Goal: Transaction & Acquisition: Purchase product/service

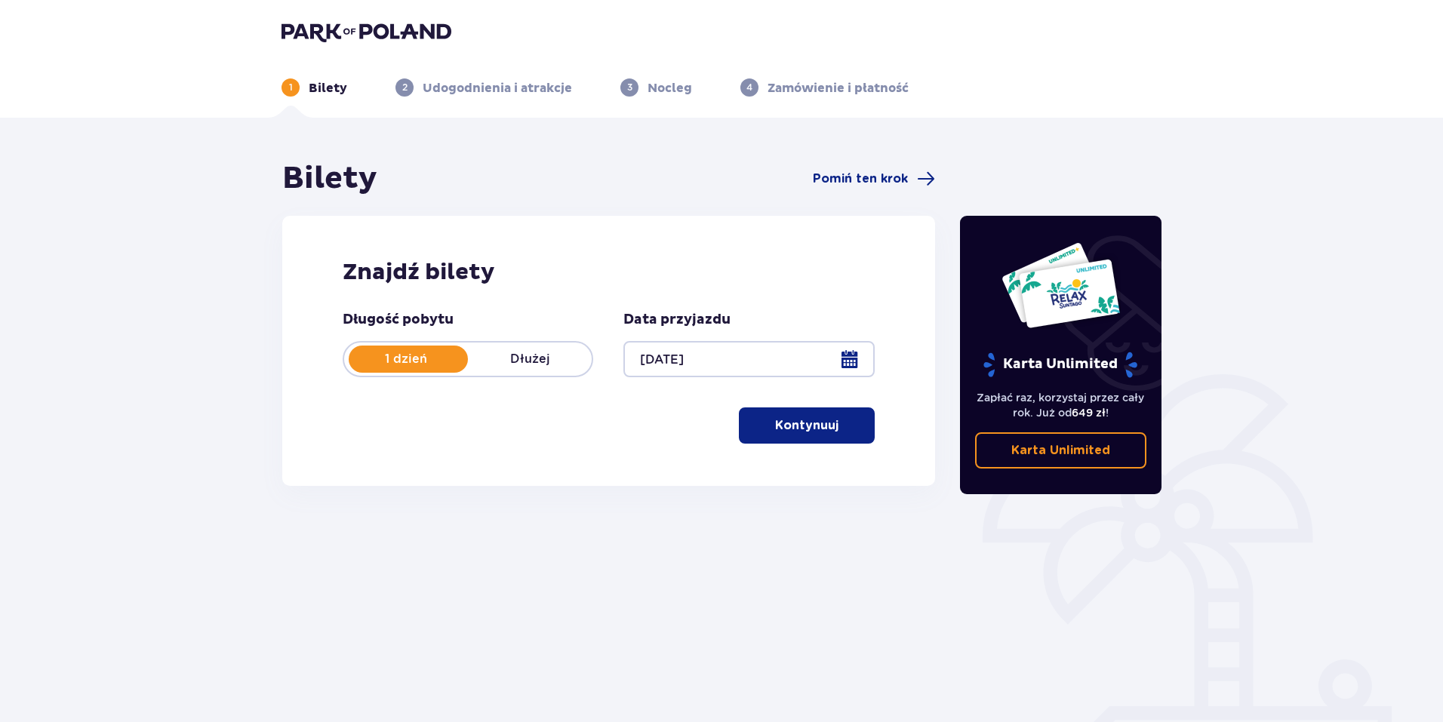
click at [797, 428] on p "Kontynuuj" at bounding box center [806, 425] width 63 height 17
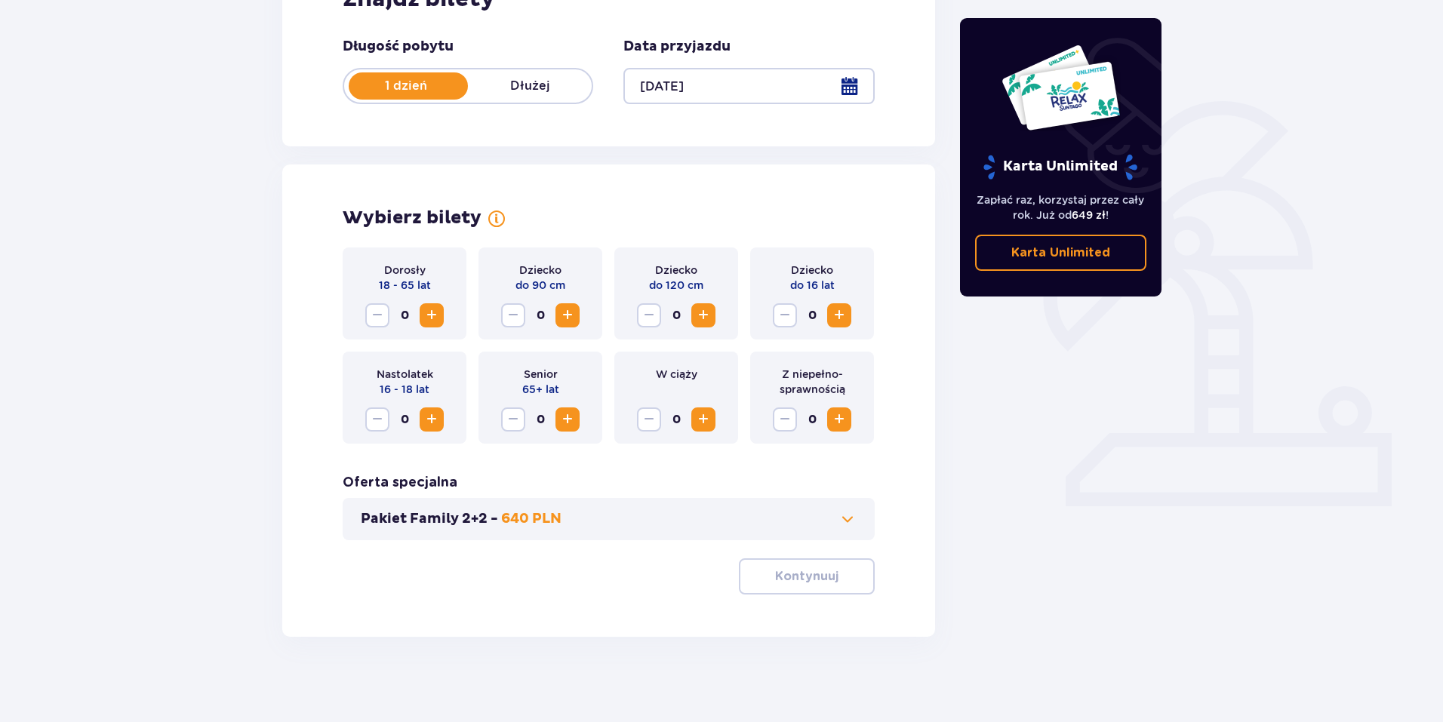
scroll to position [278, 0]
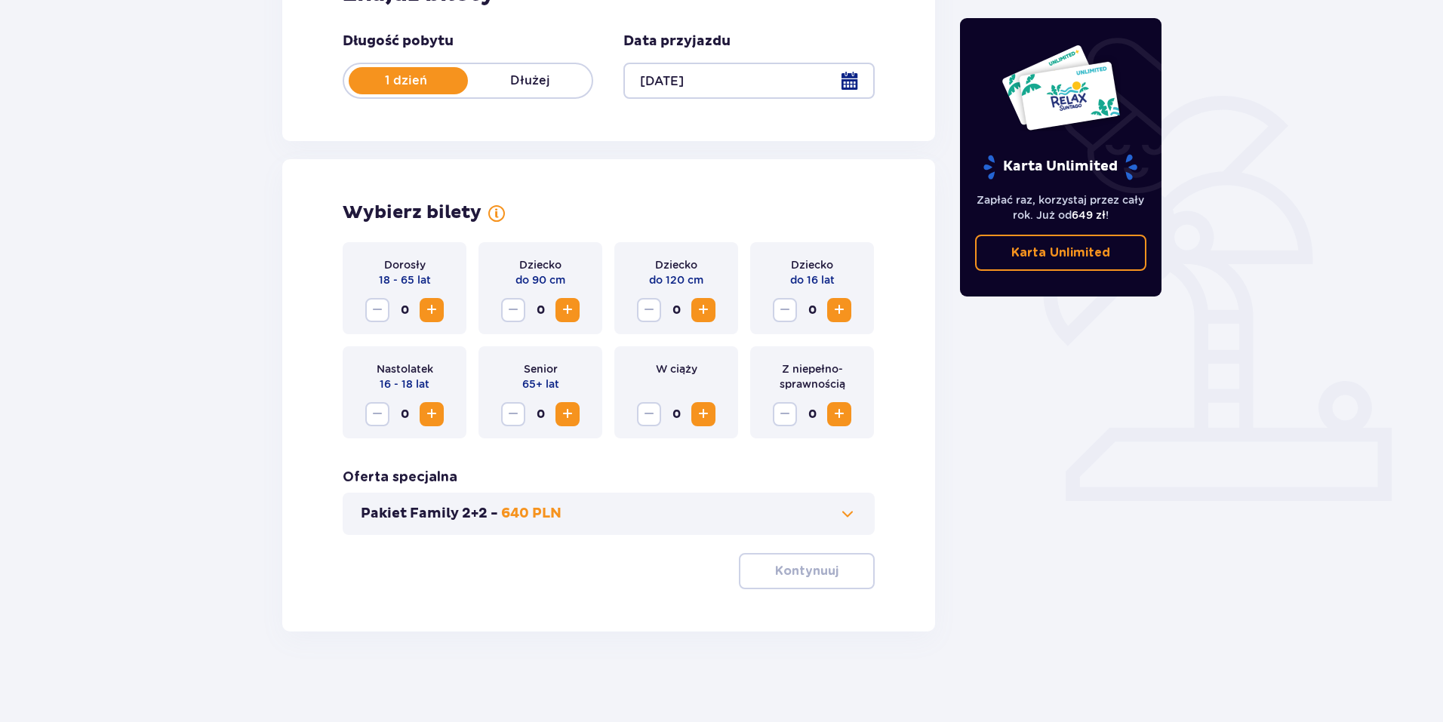
click at [432, 312] on span "Increase" at bounding box center [432, 310] width 18 height 18
click at [782, 569] on p "Kontynuuj" at bounding box center [806, 571] width 63 height 17
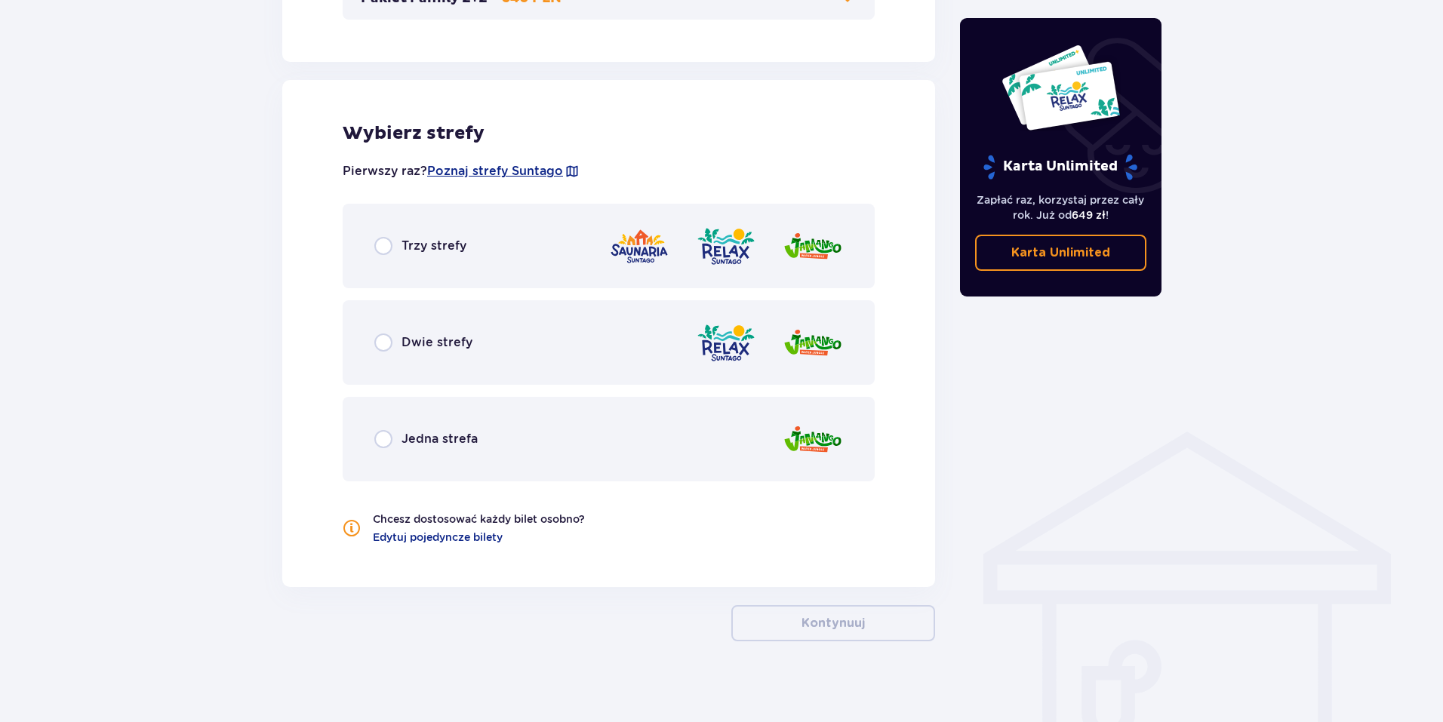
scroll to position [804, 0]
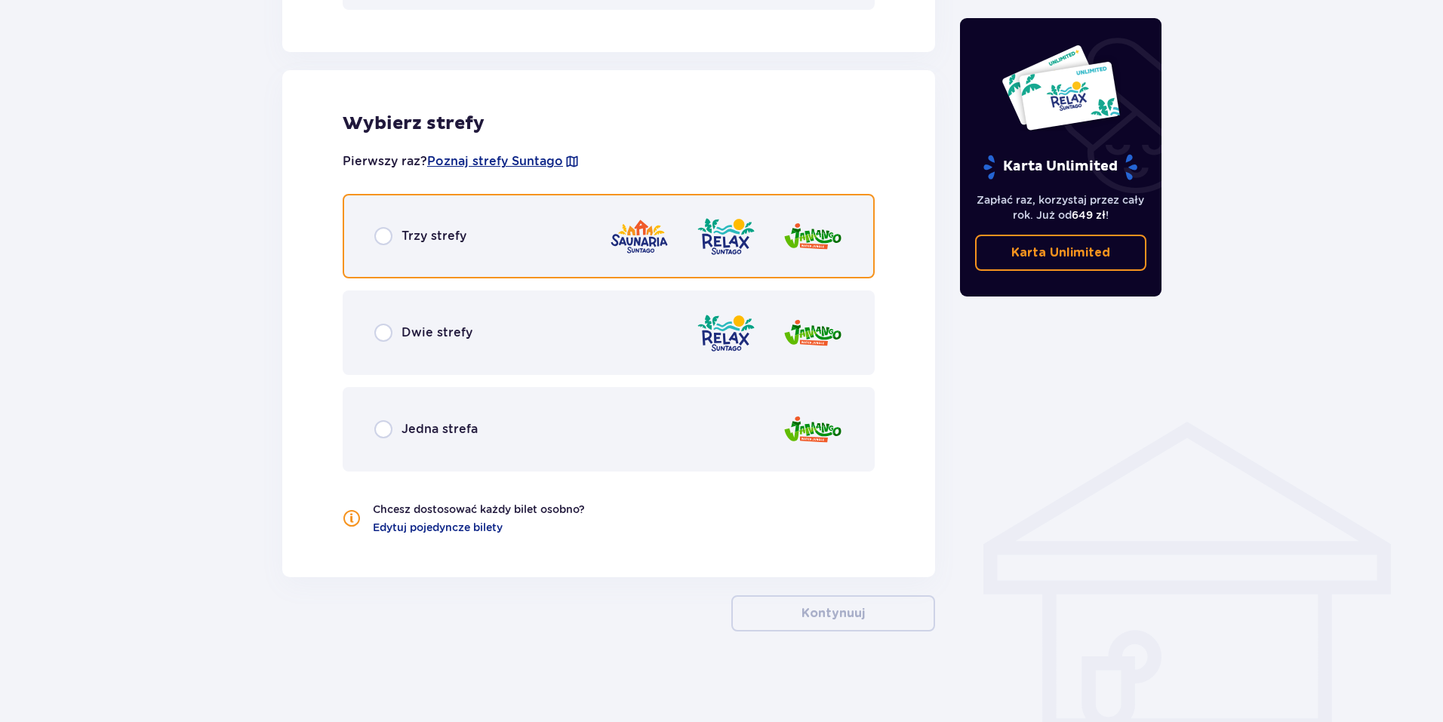
click at [383, 237] on input "radio" at bounding box center [383, 236] width 18 height 18
radio input "true"
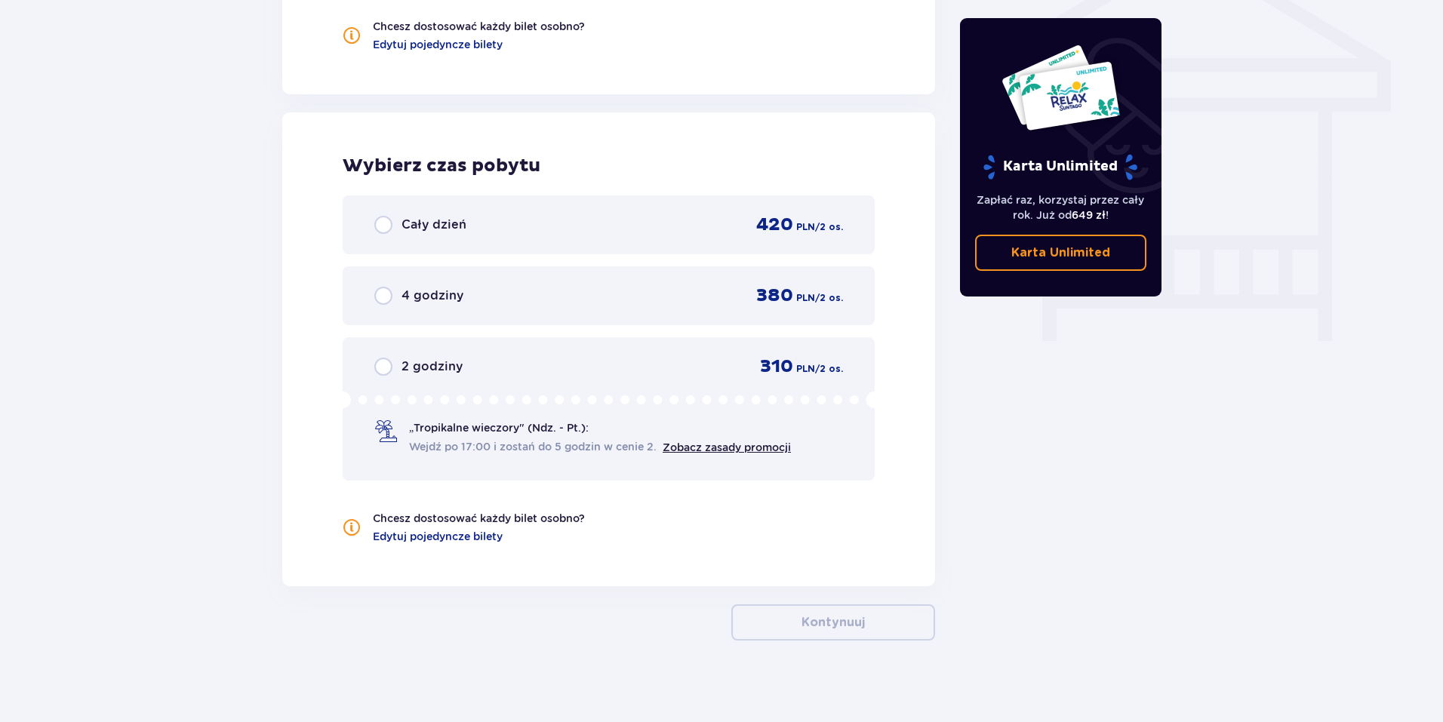
scroll to position [1295, 0]
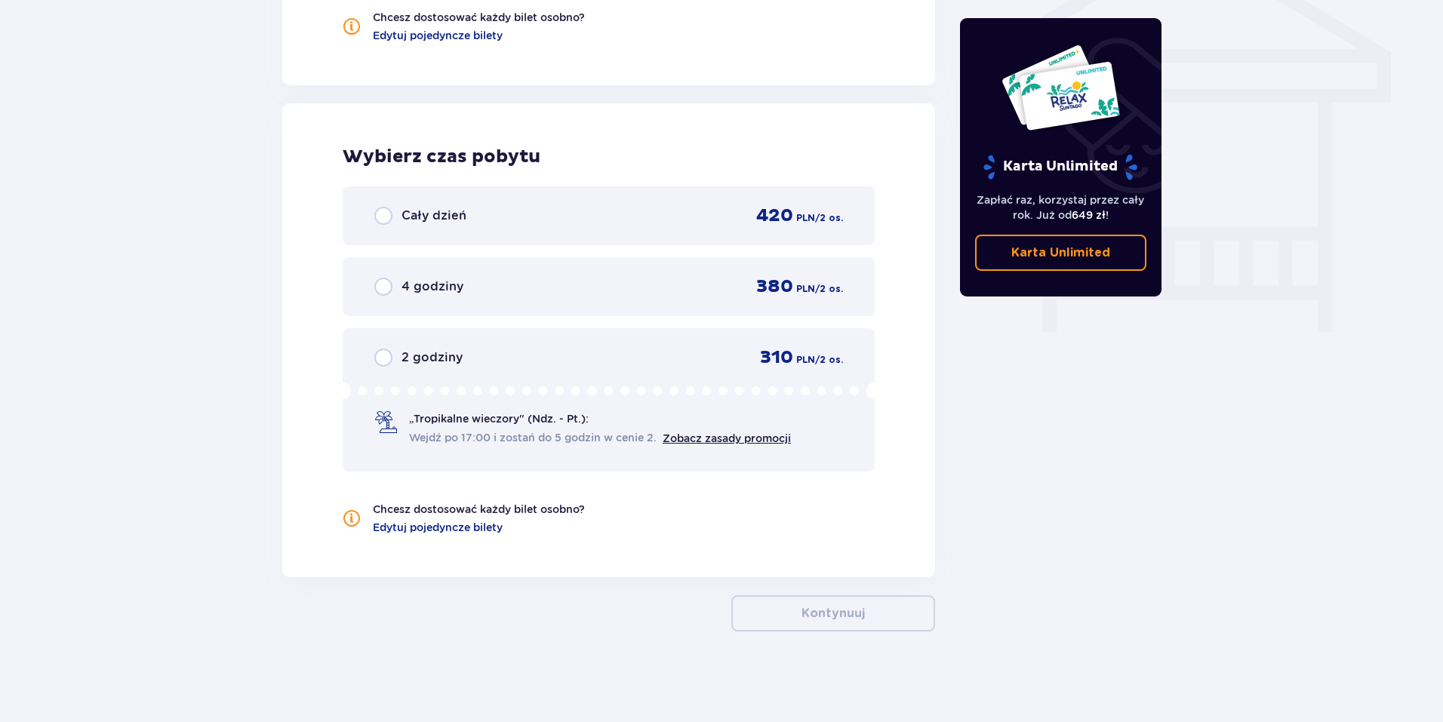
click at [383, 229] on div "Cały dzień 420 PLN / 2 os." at bounding box center [609, 215] width 532 height 59
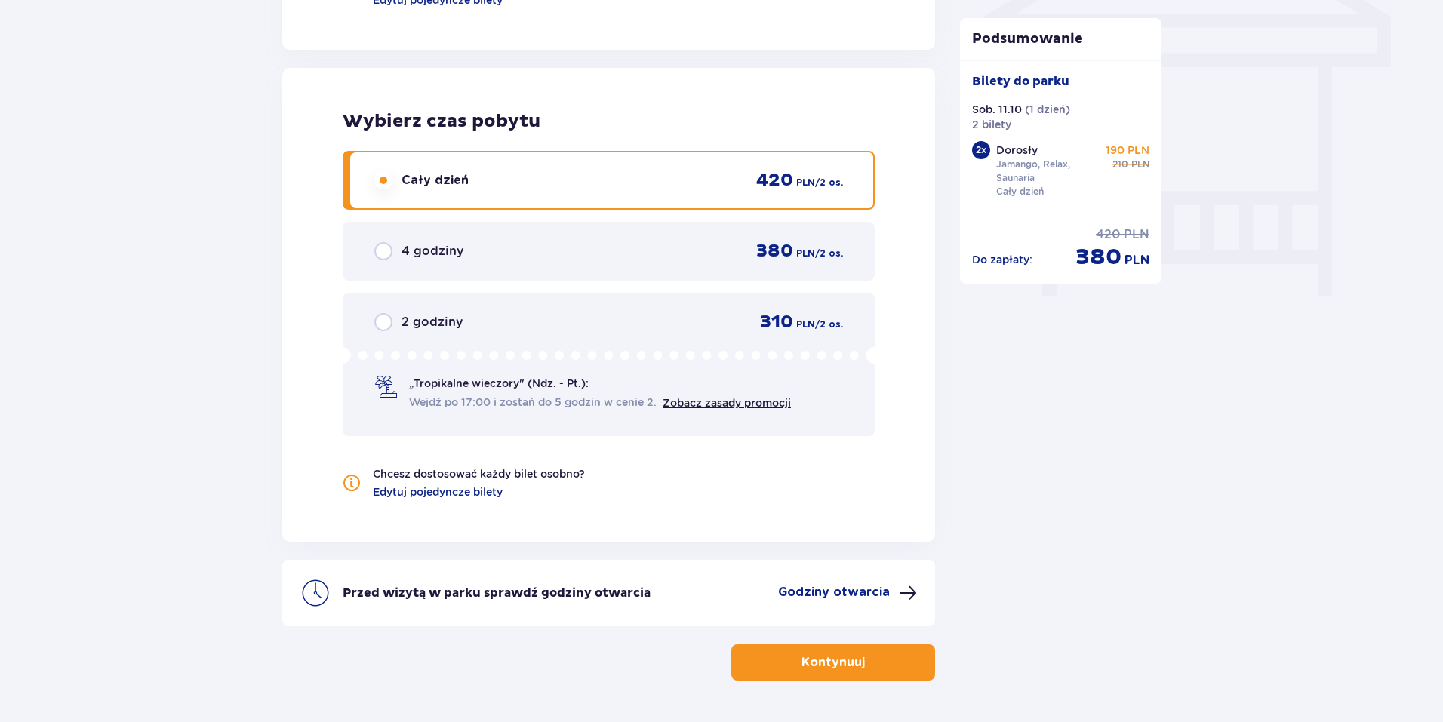
scroll to position [1380, 0]
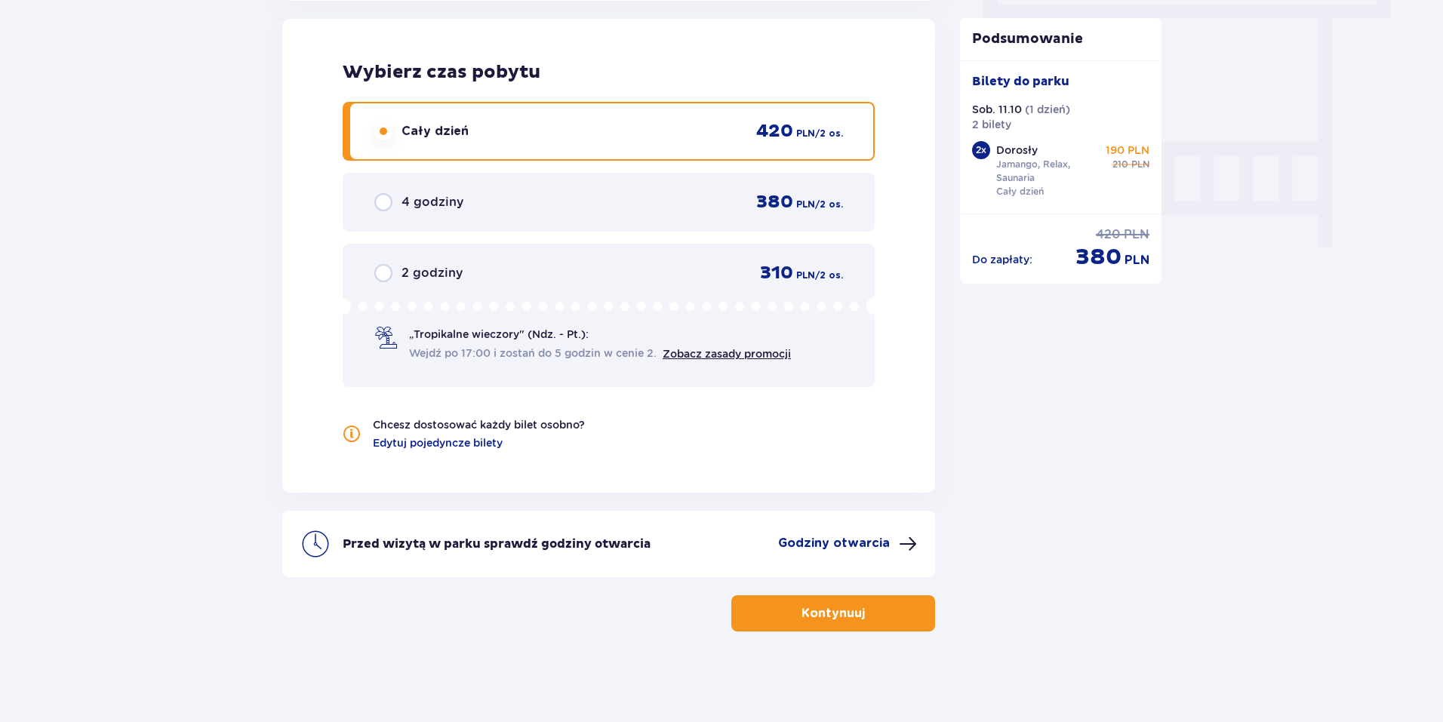
click at [848, 541] on p "Godziny otwarcia" at bounding box center [834, 543] width 112 height 17
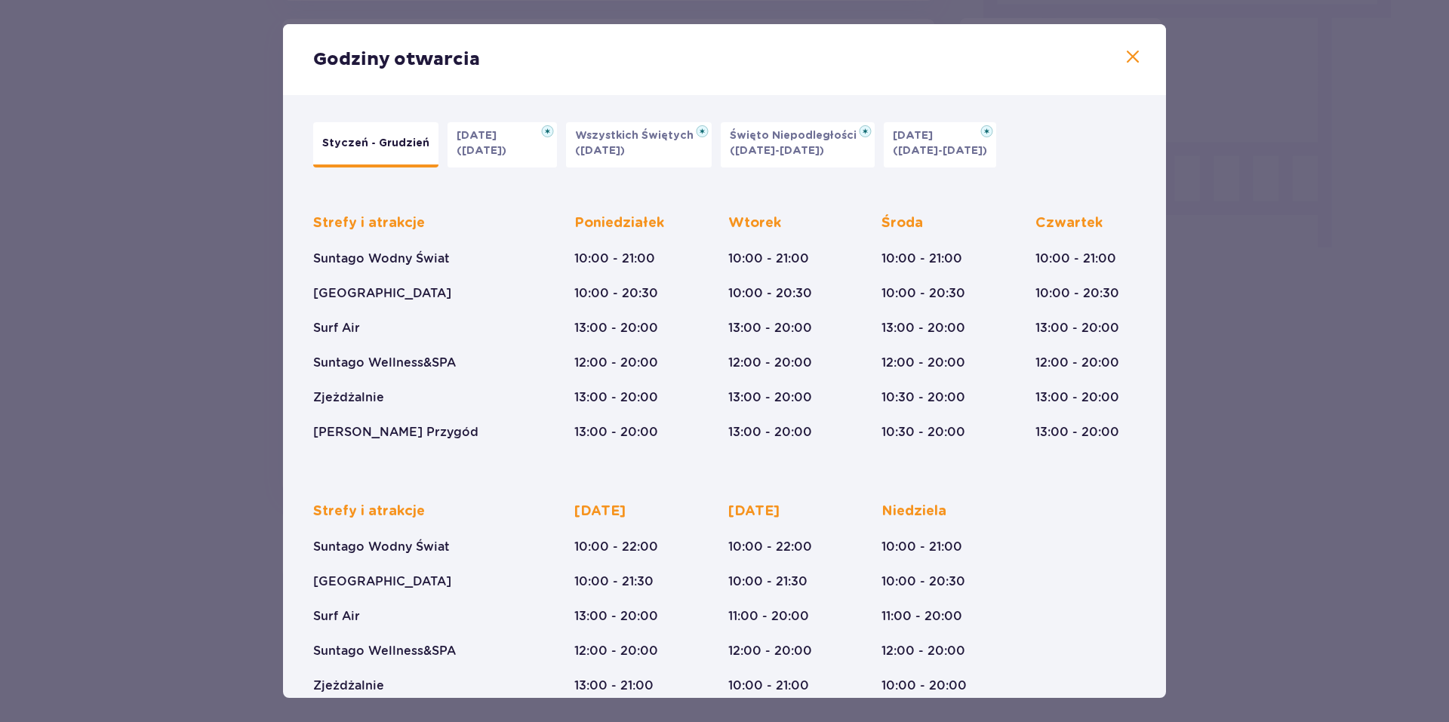
click at [1127, 54] on span at bounding box center [1132, 57] width 18 height 18
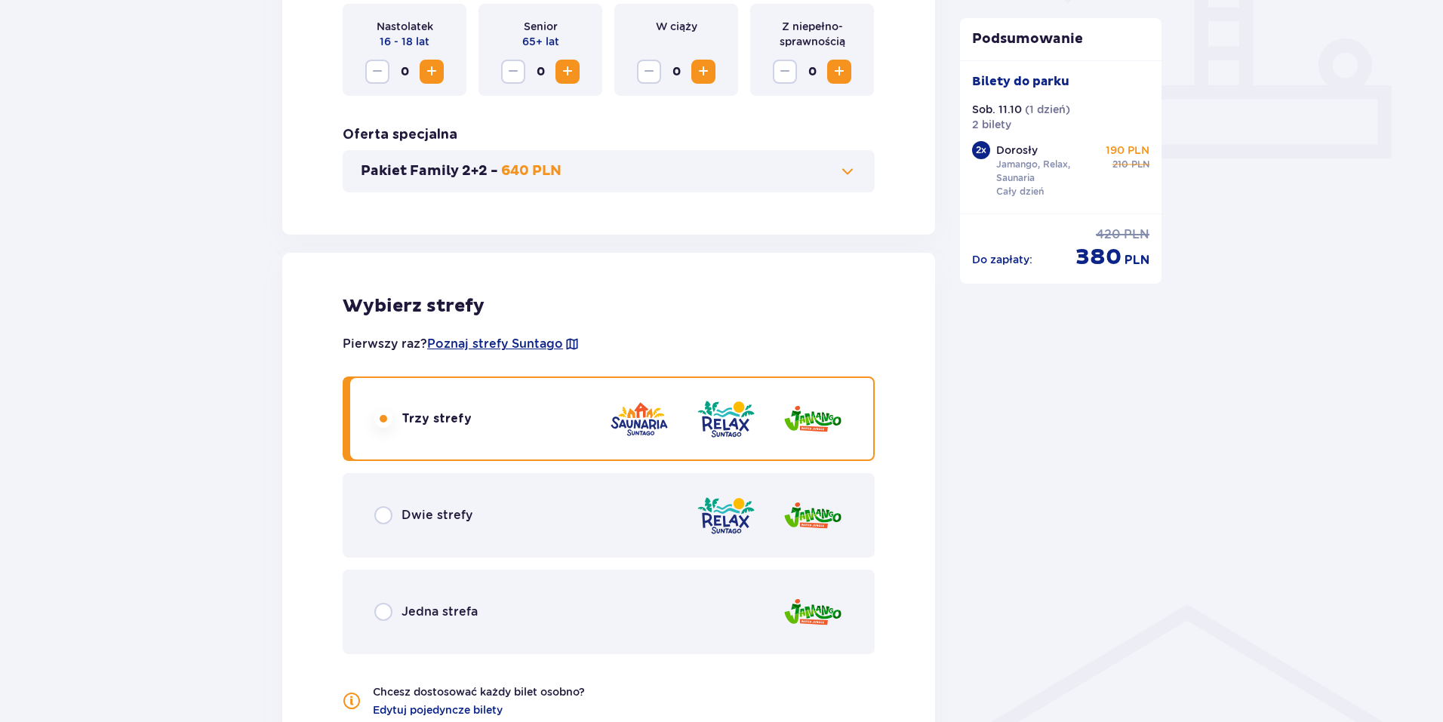
scroll to position [499, 0]
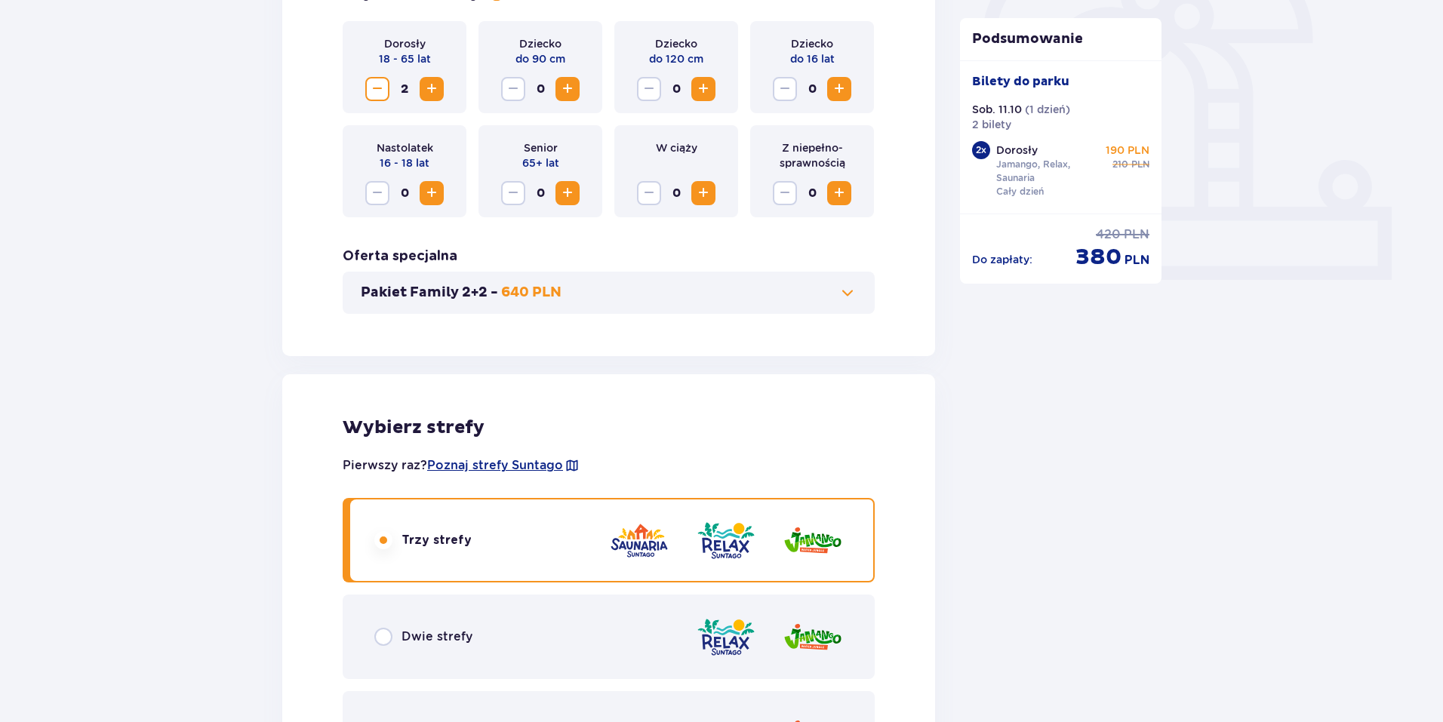
click at [628, 544] on img at bounding box center [639, 540] width 60 height 43
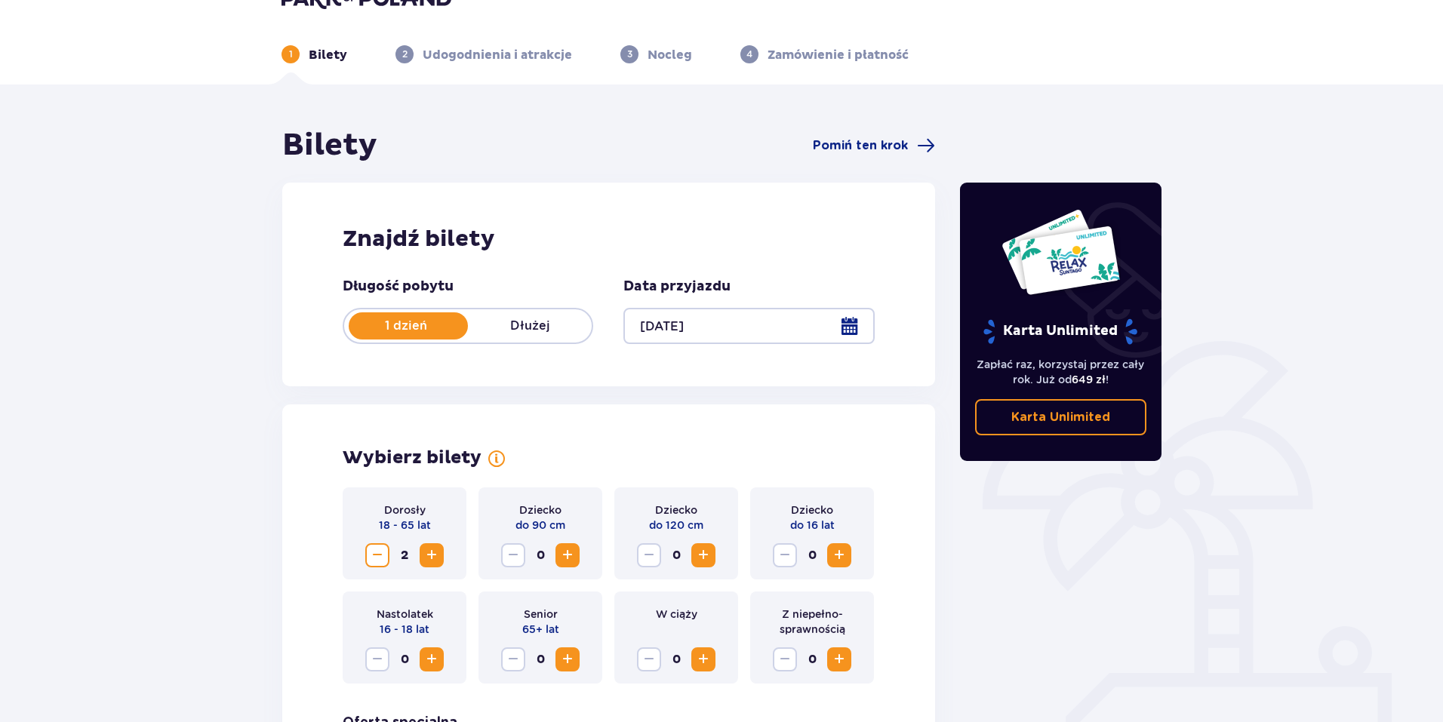
scroll to position [0, 0]
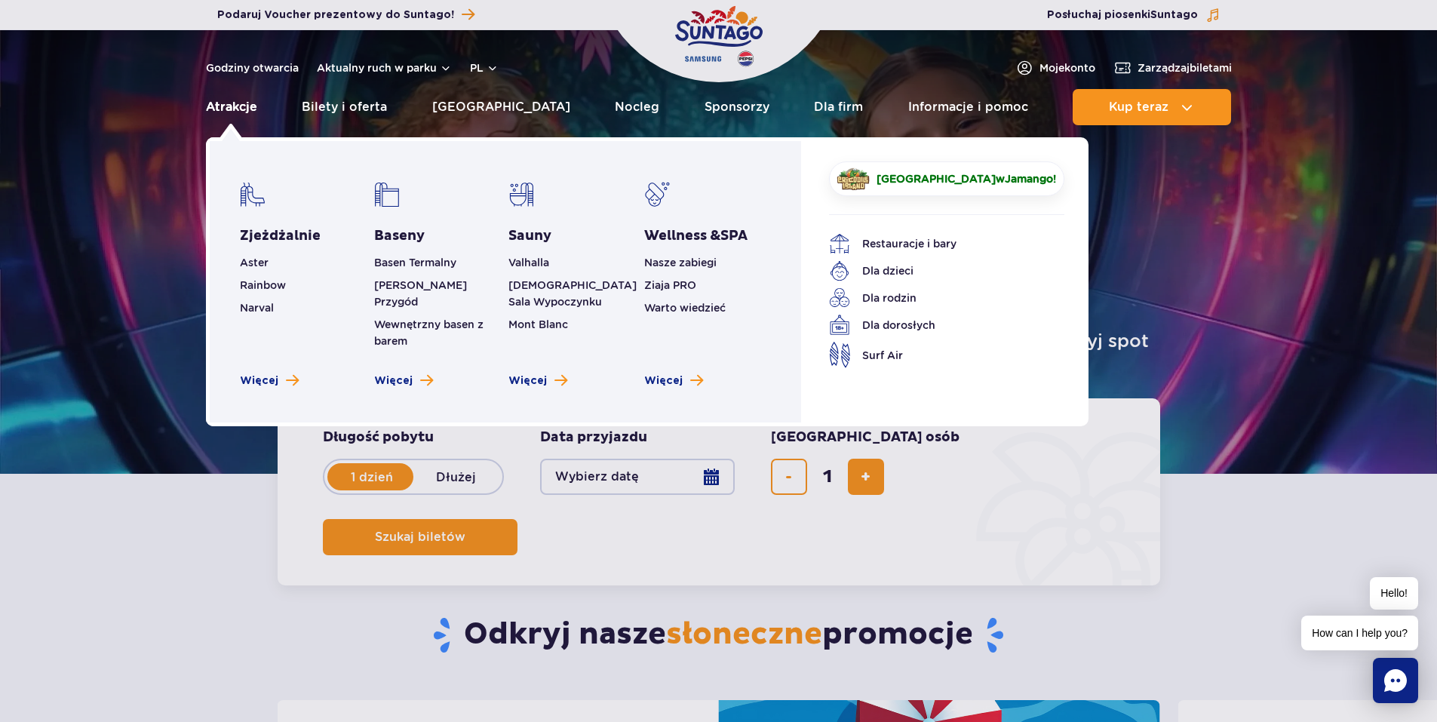
click at [231, 109] on link "Atrakcje" at bounding box center [231, 107] width 51 height 36
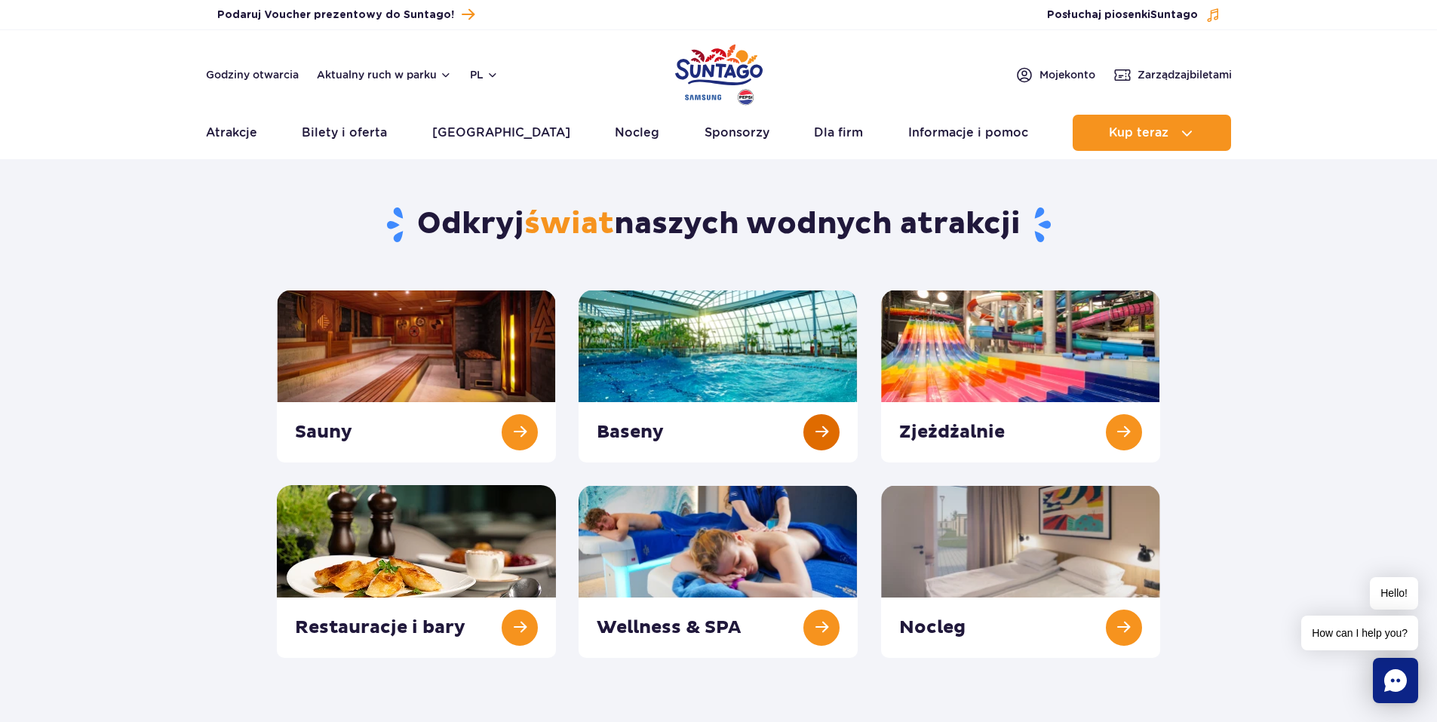
click at [784, 352] on link at bounding box center [718, 376] width 279 height 173
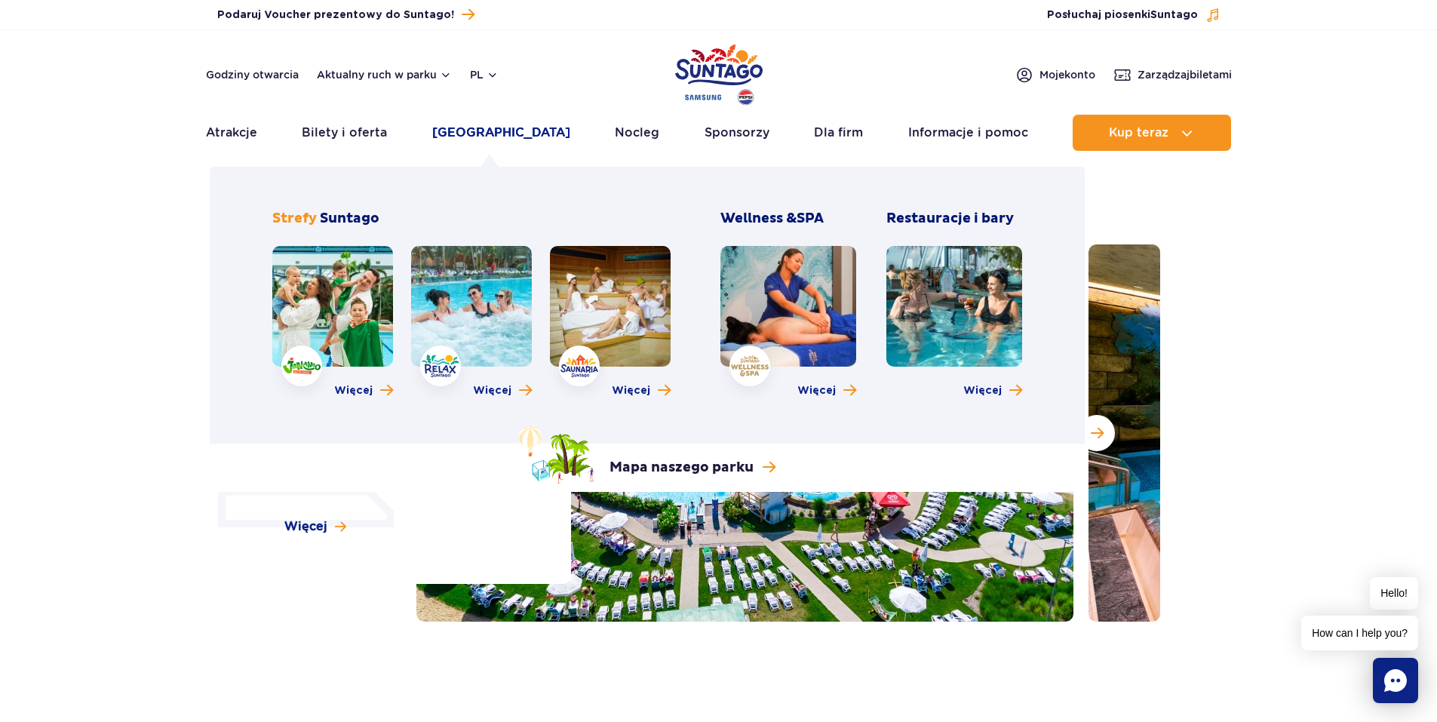
click at [480, 131] on link "[GEOGRAPHIC_DATA]" at bounding box center [501, 133] width 138 height 36
